Goal: Task Accomplishment & Management: Use online tool/utility

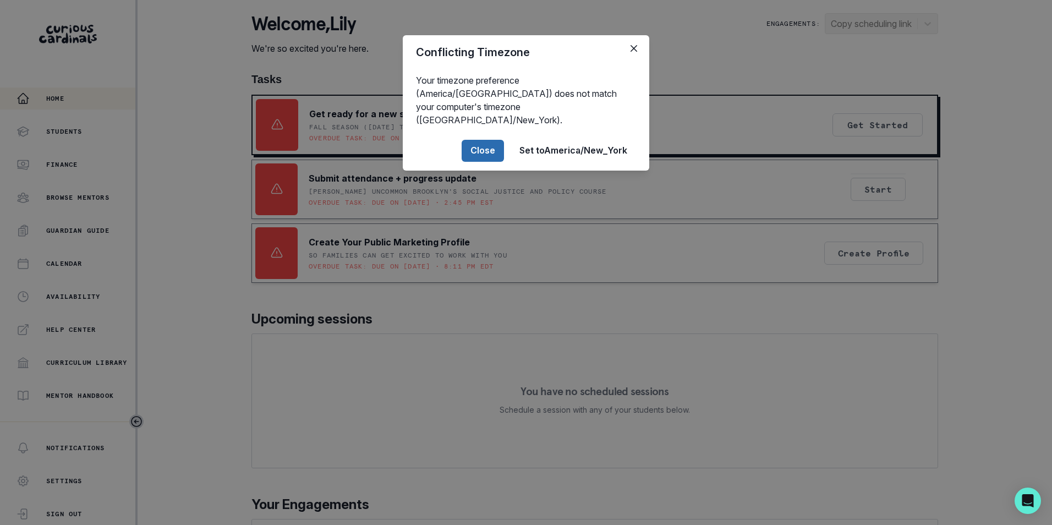
click at [487, 140] on button "Close" at bounding box center [483, 151] width 42 height 22
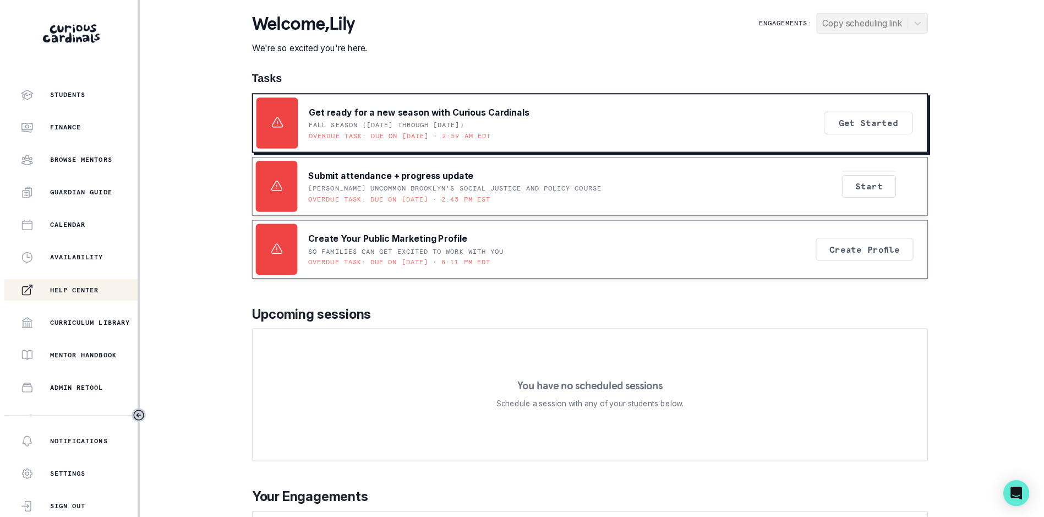
scroll to position [55, 0]
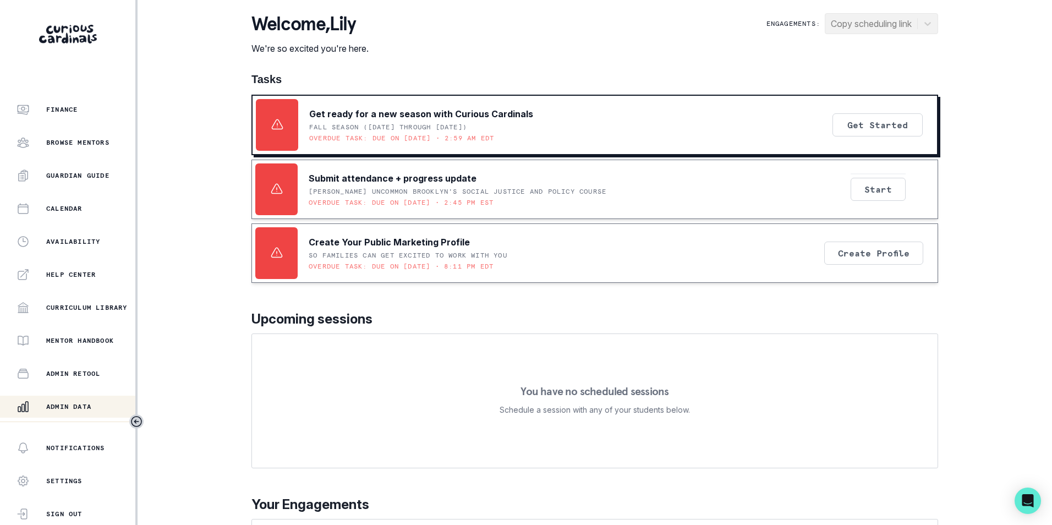
click at [80, 403] on p "Admin Data" at bounding box center [68, 406] width 45 height 9
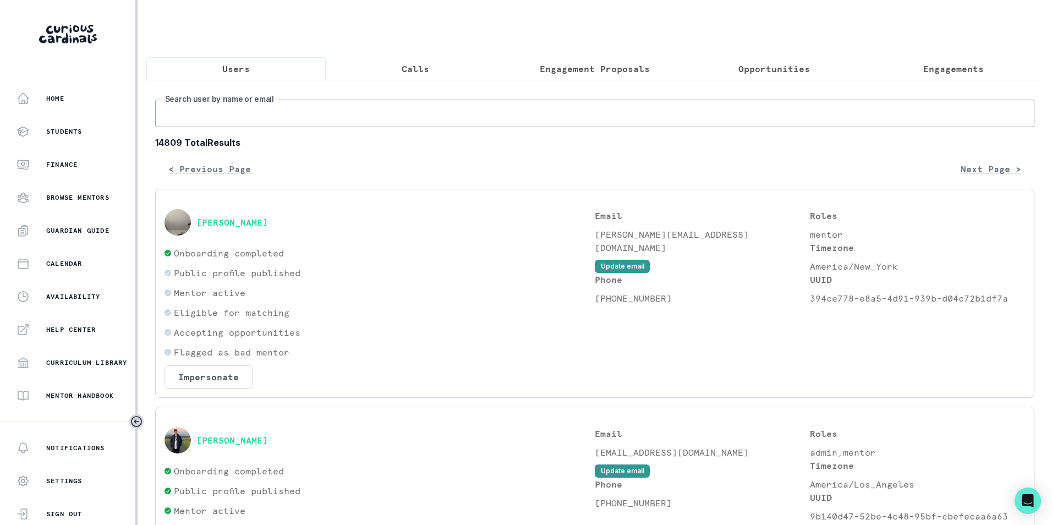
click at [231, 125] on input "Search user by name or email" at bounding box center [594, 114] width 879 height 28
paste input "[EMAIL_ADDRESS][DOMAIN_NAME]"
type input "[EMAIL_ADDRESS][DOMAIN_NAME]"
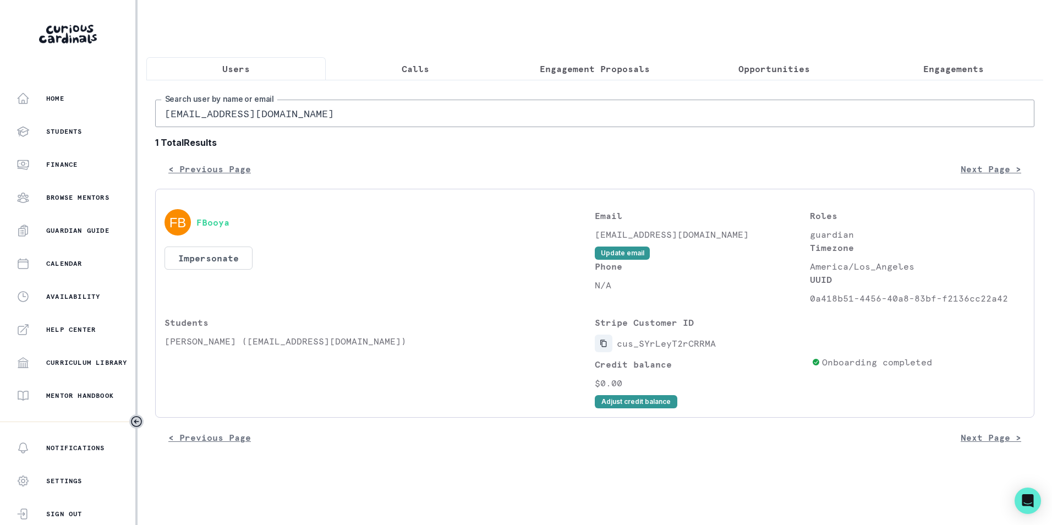
click at [605, 347] on icon "Copied to clipboard" at bounding box center [604, 343] width 8 height 8
click at [276, 121] on input "[EMAIL_ADDRESS][DOMAIN_NAME]" at bounding box center [594, 114] width 879 height 28
click at [277, 121] on input "[EMAIL_ADDRESS][DOMAIN_NAME]" at bounding box center [594, 114] width 879 height 28
paste input "ddomingo"
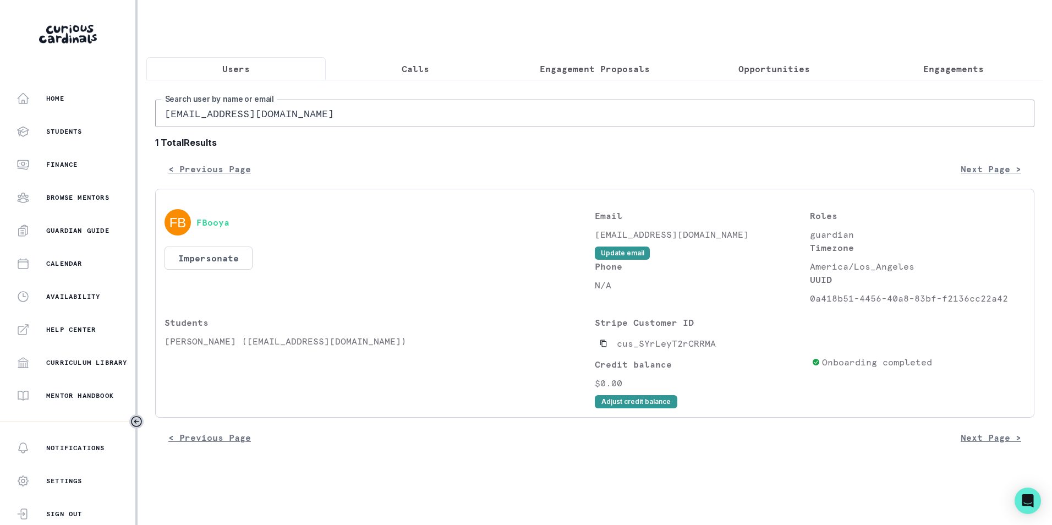
type input "[EMAIL_ADDRESS][DOMAIN_NAME]"
click at [602, 347] on icon "Copied to clipboard" at bounding box center [604, 343] width 8 height 8
click at [301, 124] on input "[EMAIL_ADDRESS][DOMAIN_NAME]" at bounding box center [594, 114] width 879 height 28
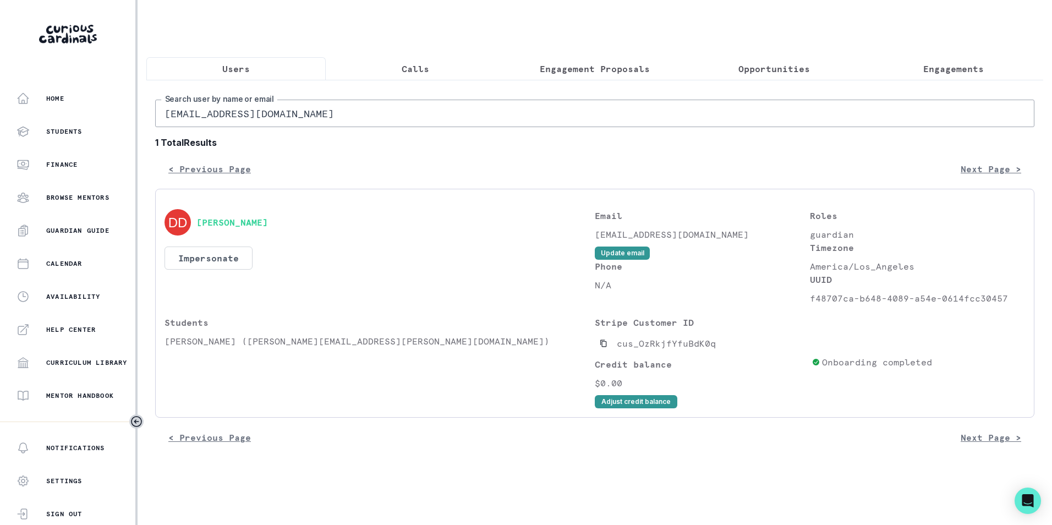
paste input "lynnkim"
type input "[EMAIL_ADDRESS][DOMAIN_NAME]"
click at [226, 266] on button "Impersonate" at bounding box center [208, 257] width 88 height 23
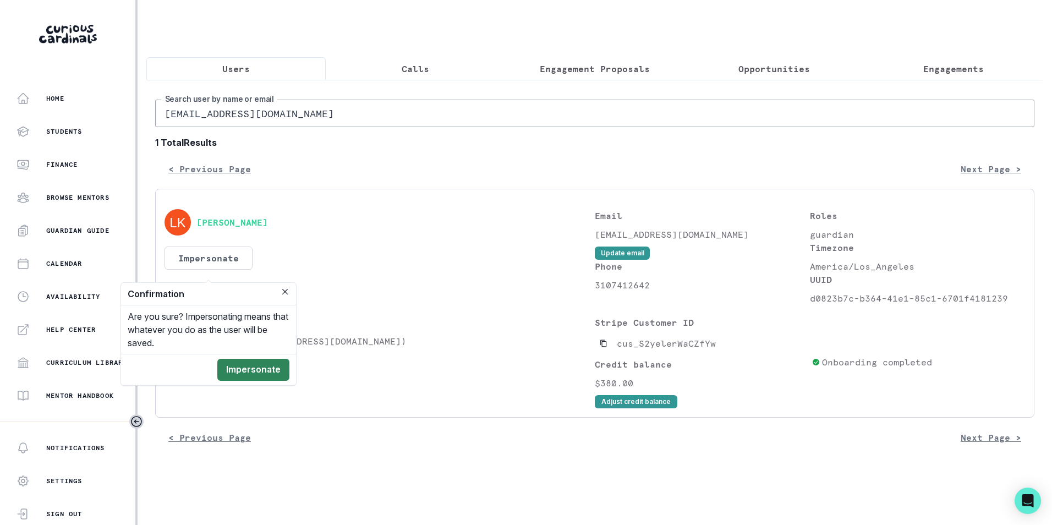
click at [250, 364] on button "Impersonate" at bounding box center [253, 370] width 72 height 22
